Goal: Information Seeking & Learning: Learn about a topic

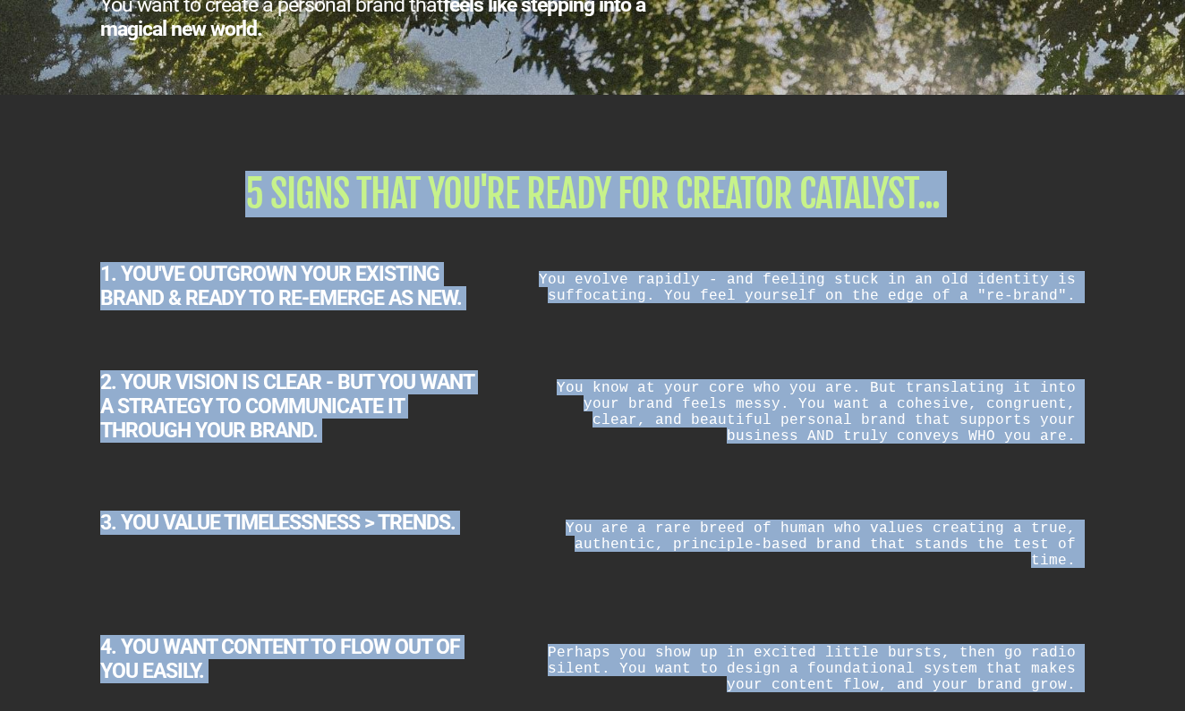
scroll to position [2884, 0]
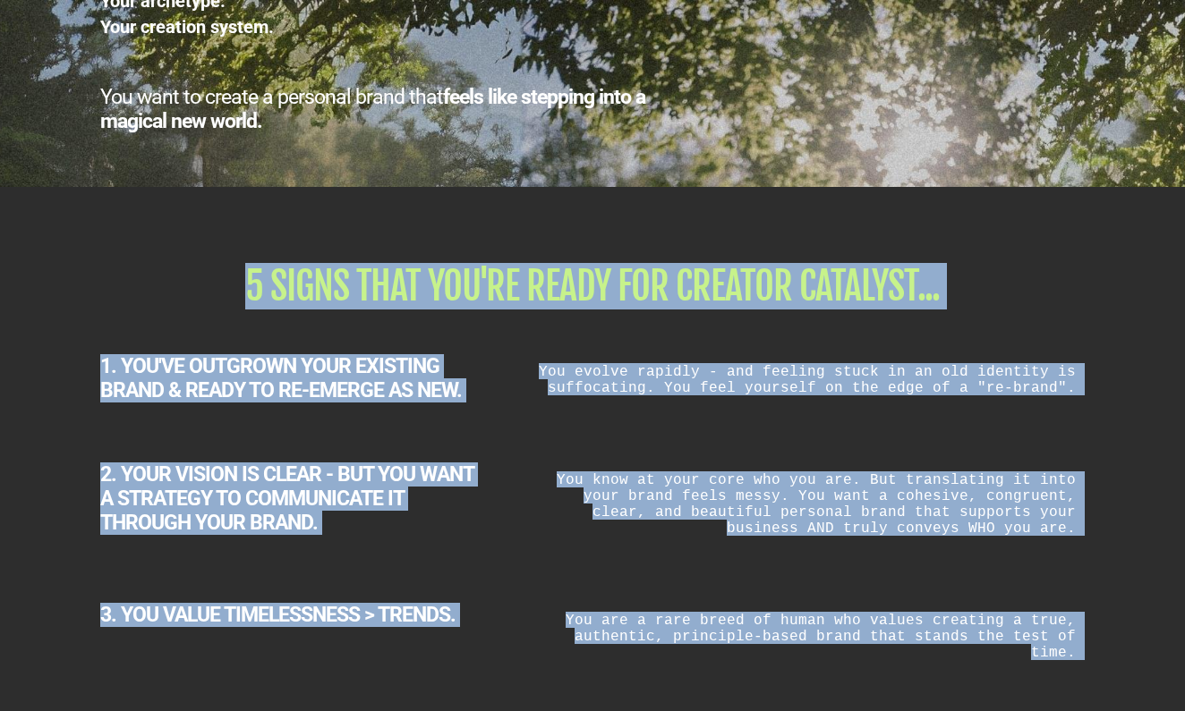
drag, startPoint x: 1073, startPoint y: 527, endPoint x: 220, endPoint y: 244, distance: 898.6
click at [220, 250] on div "5 SIGNS THAT YOU'RE READY FOR CREATOR CATALYST... 1. YOU'VE OUTGROWN YOUR EXIST…" at bounding box center [592, 601] width 1047 height 703
copy div "5 SIGNS THAT YOU'RE READY FOR CREATOR CATALYST... 1. YOU'VE OUTGROWN YOUR EXIST…"
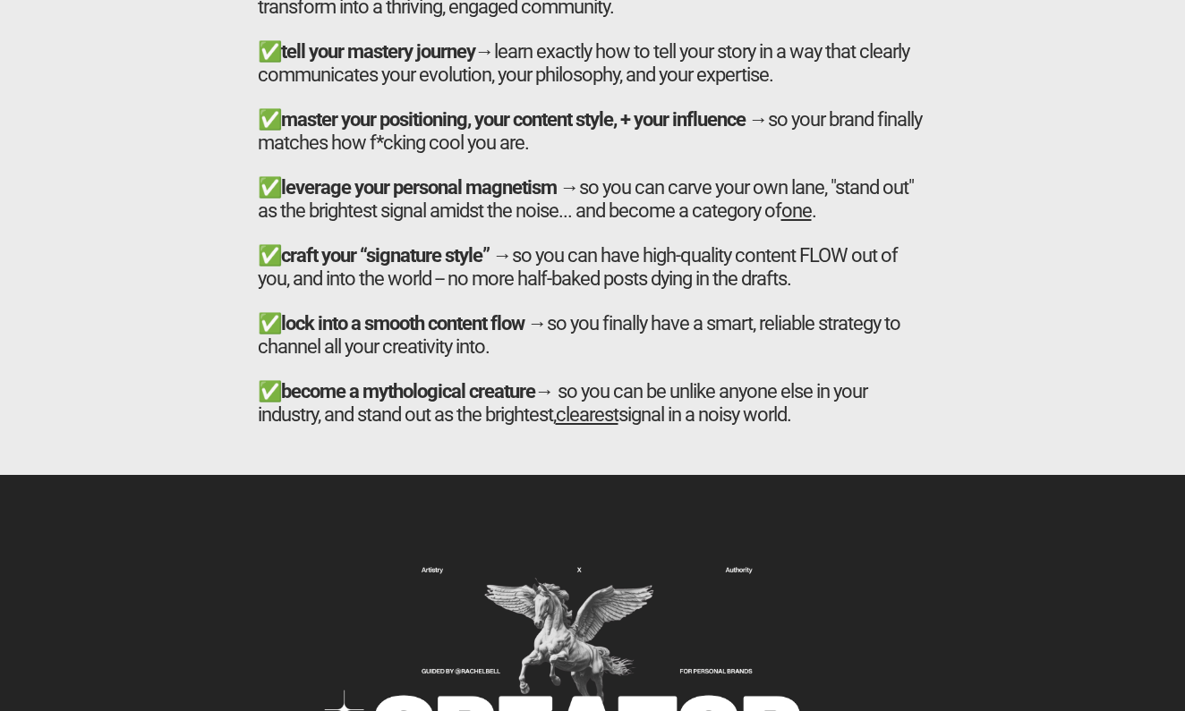
scroll to position [6421, 0]
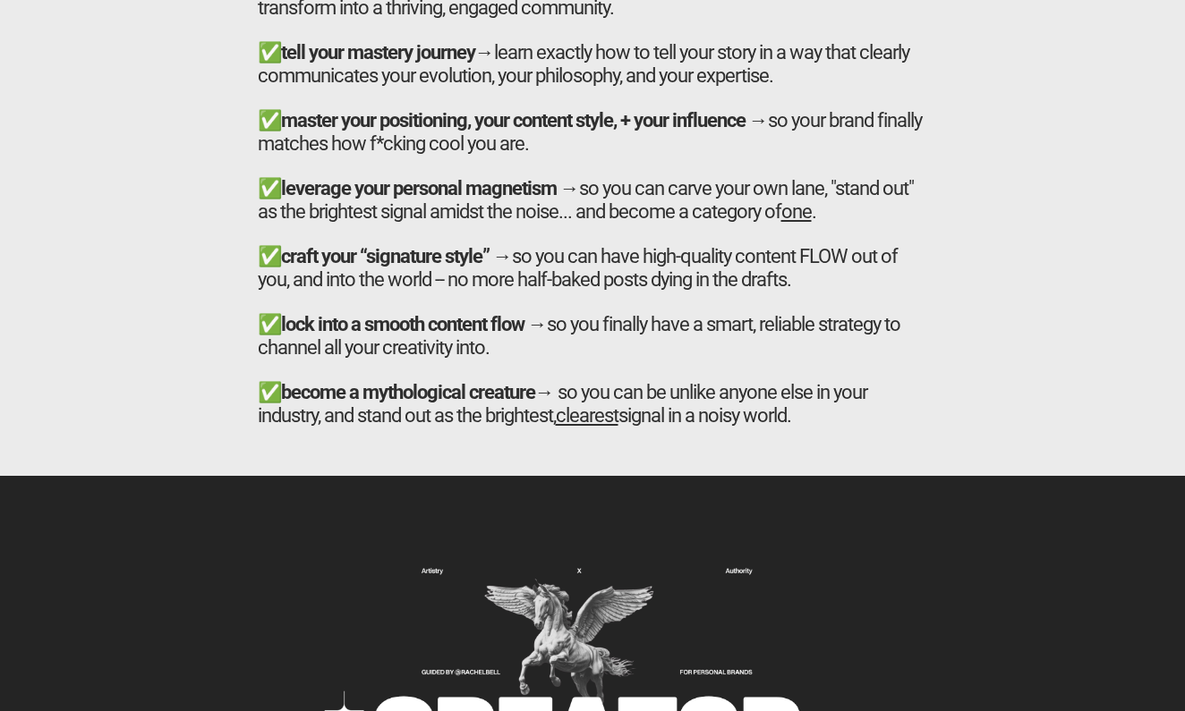
click at [756, 19] on div at bounding box center [593, 30] width 670 height 22
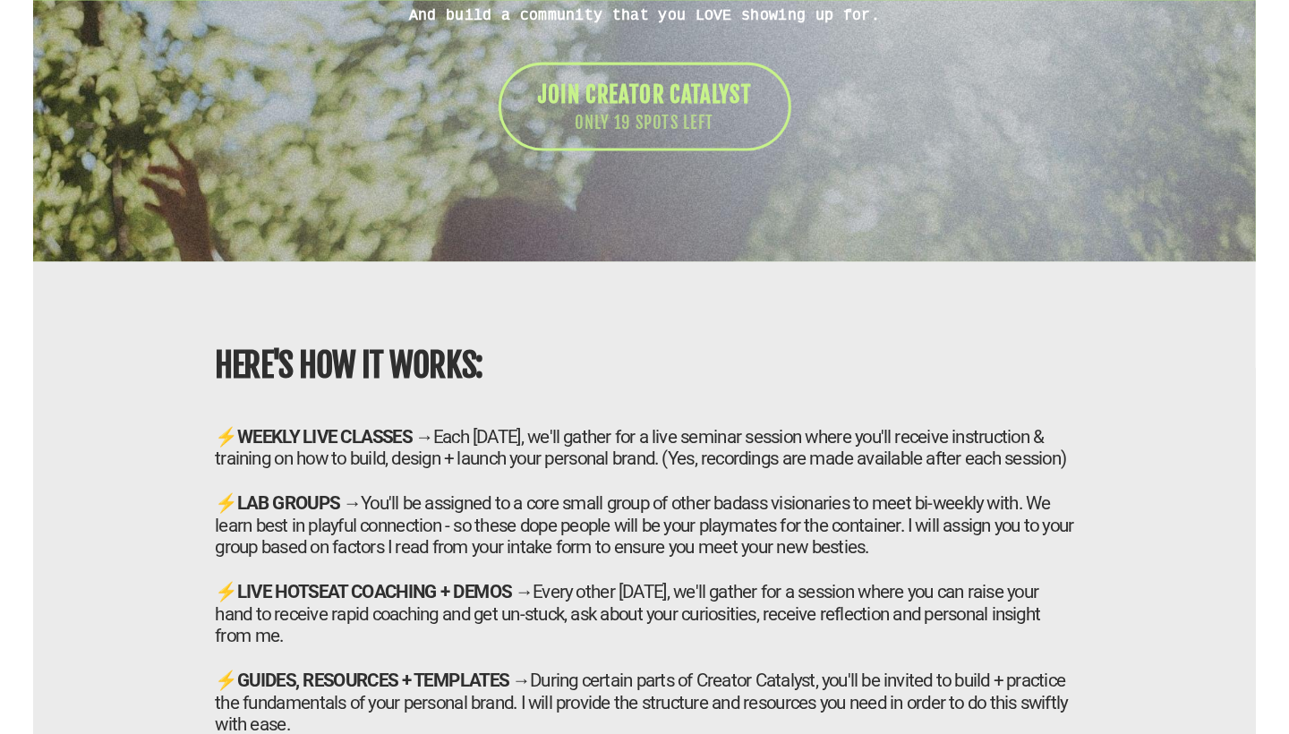
scroll to position [10842, 0]
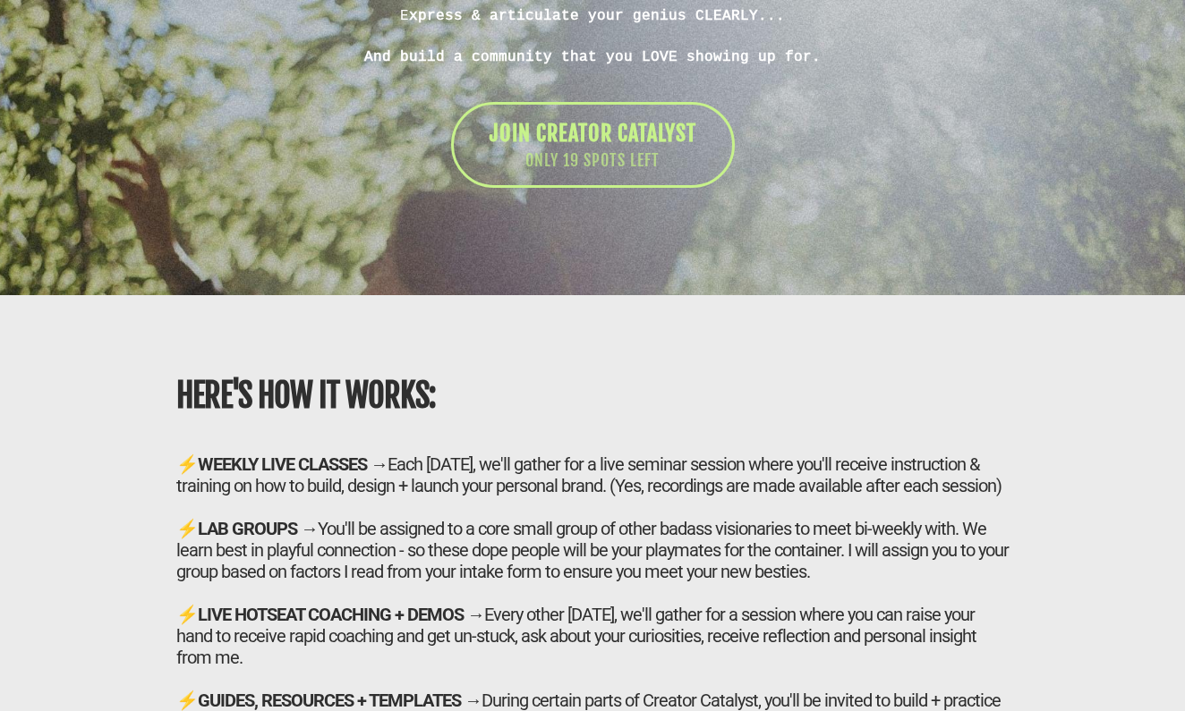
click at [937, 182] on div "MASTER THE ART OF INFLUENCE WITH YOUR BRAND Creator Catalyst is a mastermind wh…" at bounding box center [592, 43] width 1185 height 504
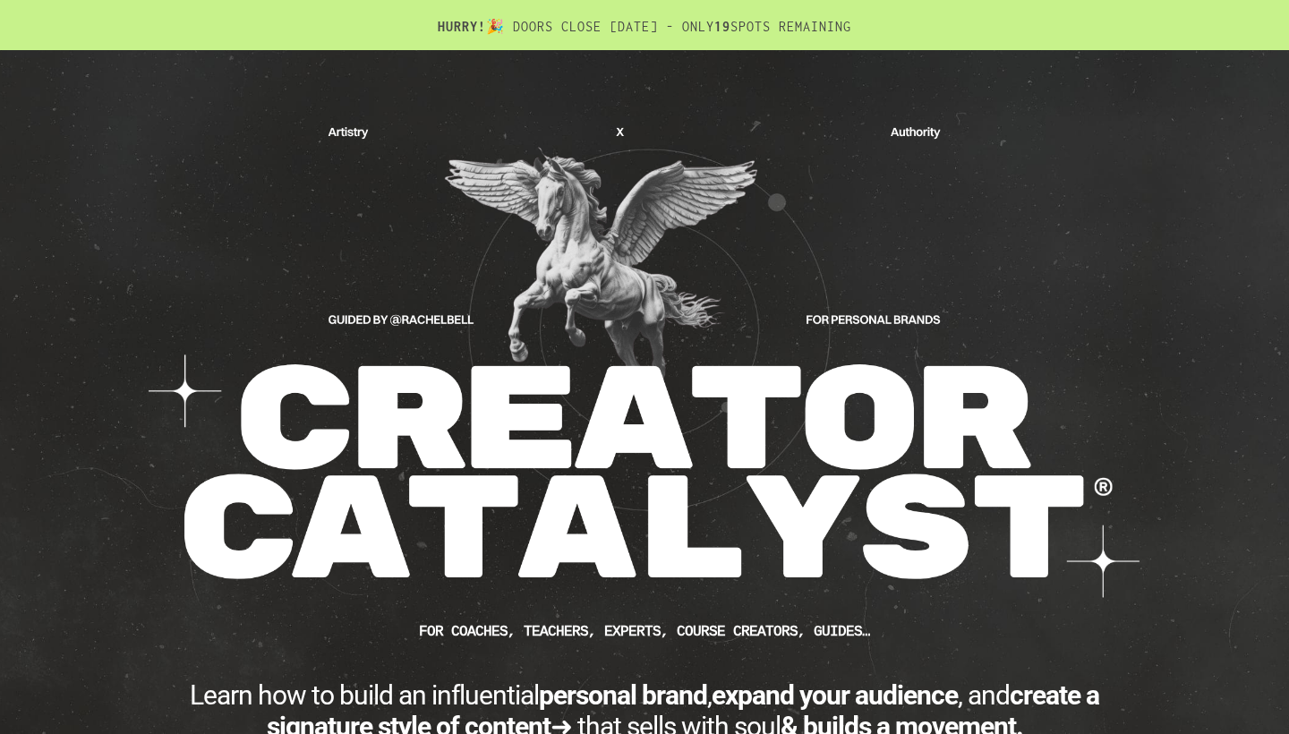
scroll to position [0, 0]
click at [801, 30] on h2 "HURRY! 🎉 DOORS CLOSE SEPTEMBER 5, 2025 - ONLY 19 SPOTS REMAINING" at bounding box center [644, 34] width 984 height 32
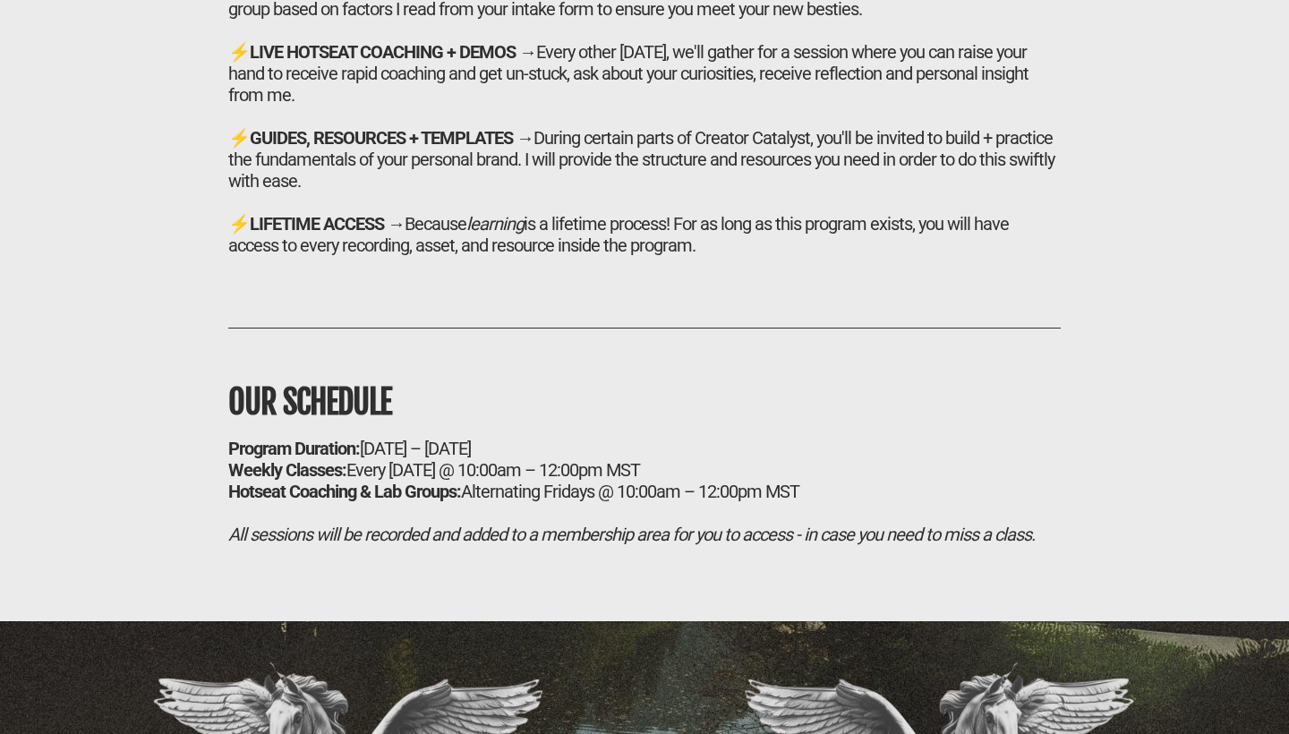
scroll to position [11407, 0]
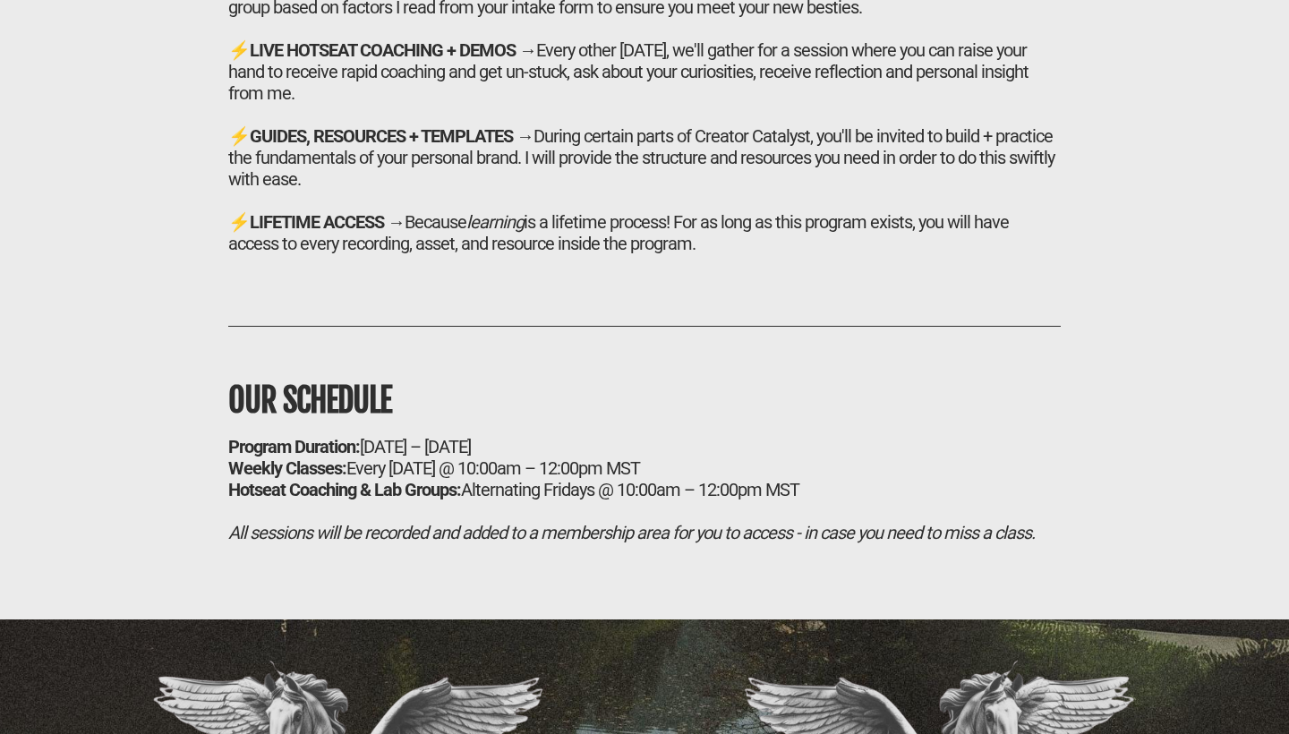
click at [601, 573] on div "HERE'S HOW IT WORKS: ⚡ WEEKLY LIVE CLASSES → Each Tuesday, we'll gather for a l…" at bounding box center [644, 175] width 1289 height 889
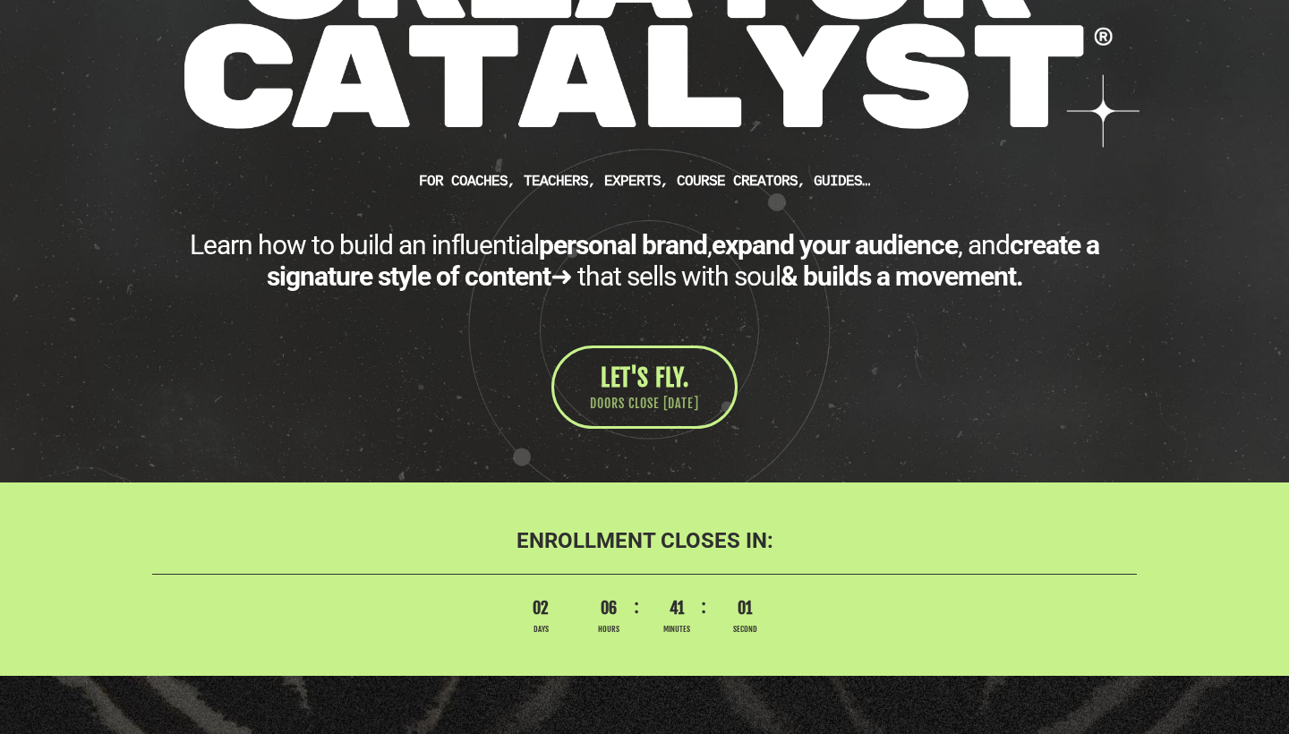
scroll to position [470, 0]
